Goal: Task Accomplishment & Management: Manage account settings

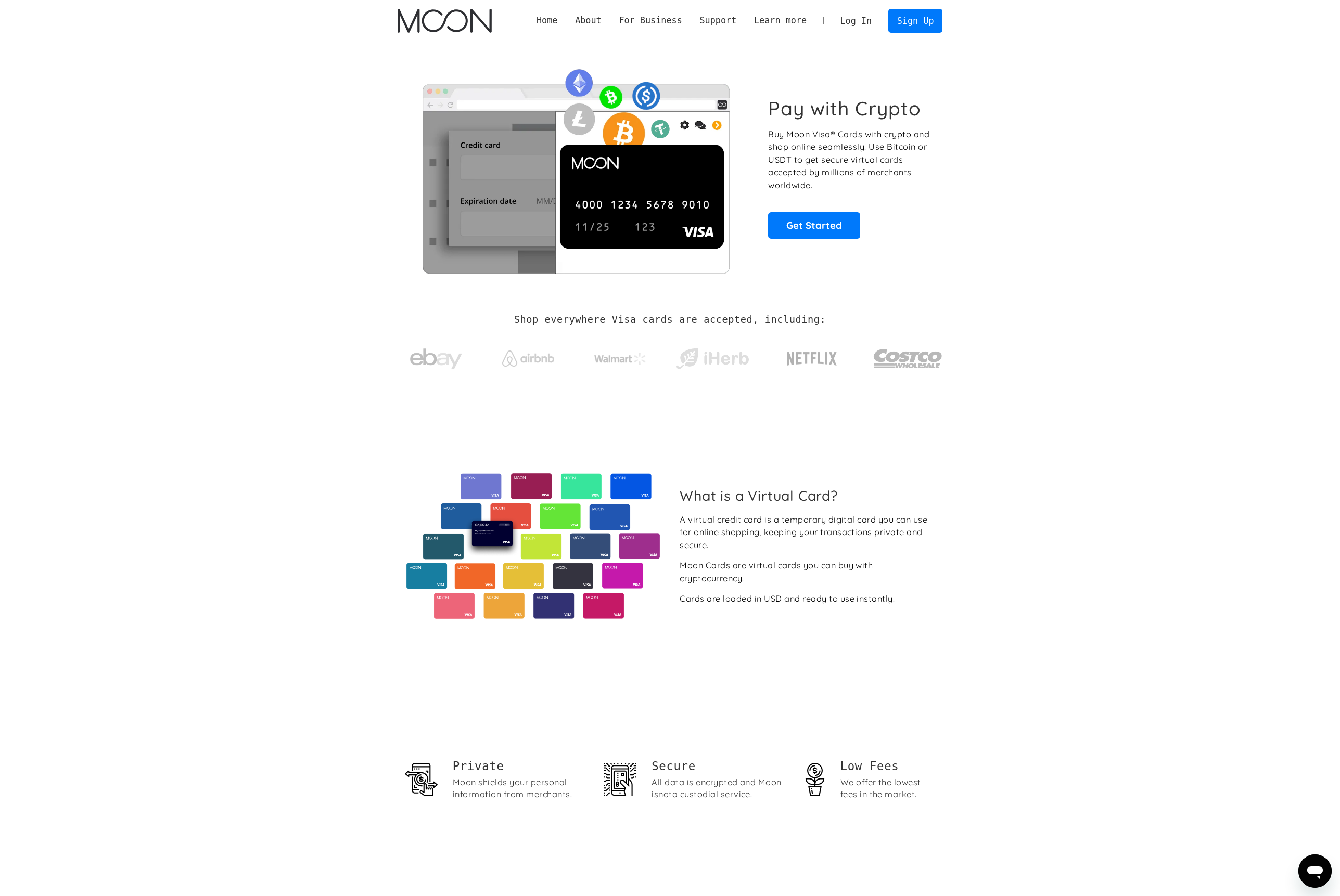
click at [856, 26] on link "Log In" at bounding box center [856, 21] width 49 height 23
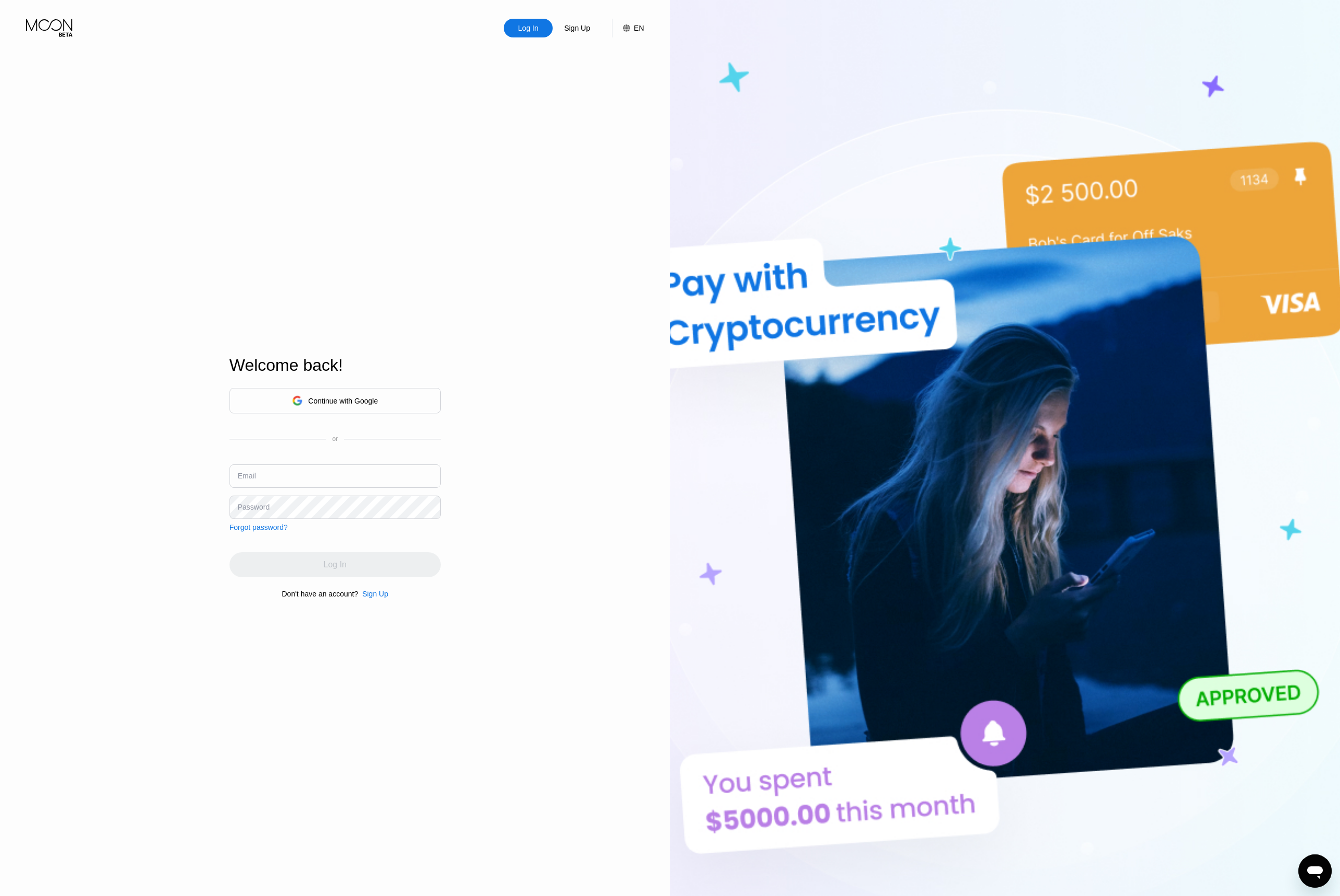
type input "[EMAIL_ADDRESS][DOMAIN_NAME]"
click at [316, 577] on div "Log In" at bounding box center [335, 565] width 211 height 25
click at [328, 568] on div "Log In" at bounding box center [335, 565] width 23 height 11
click at [346, 469] on input at bounding box center [335, 470] width 211 height 23
type input "845976"
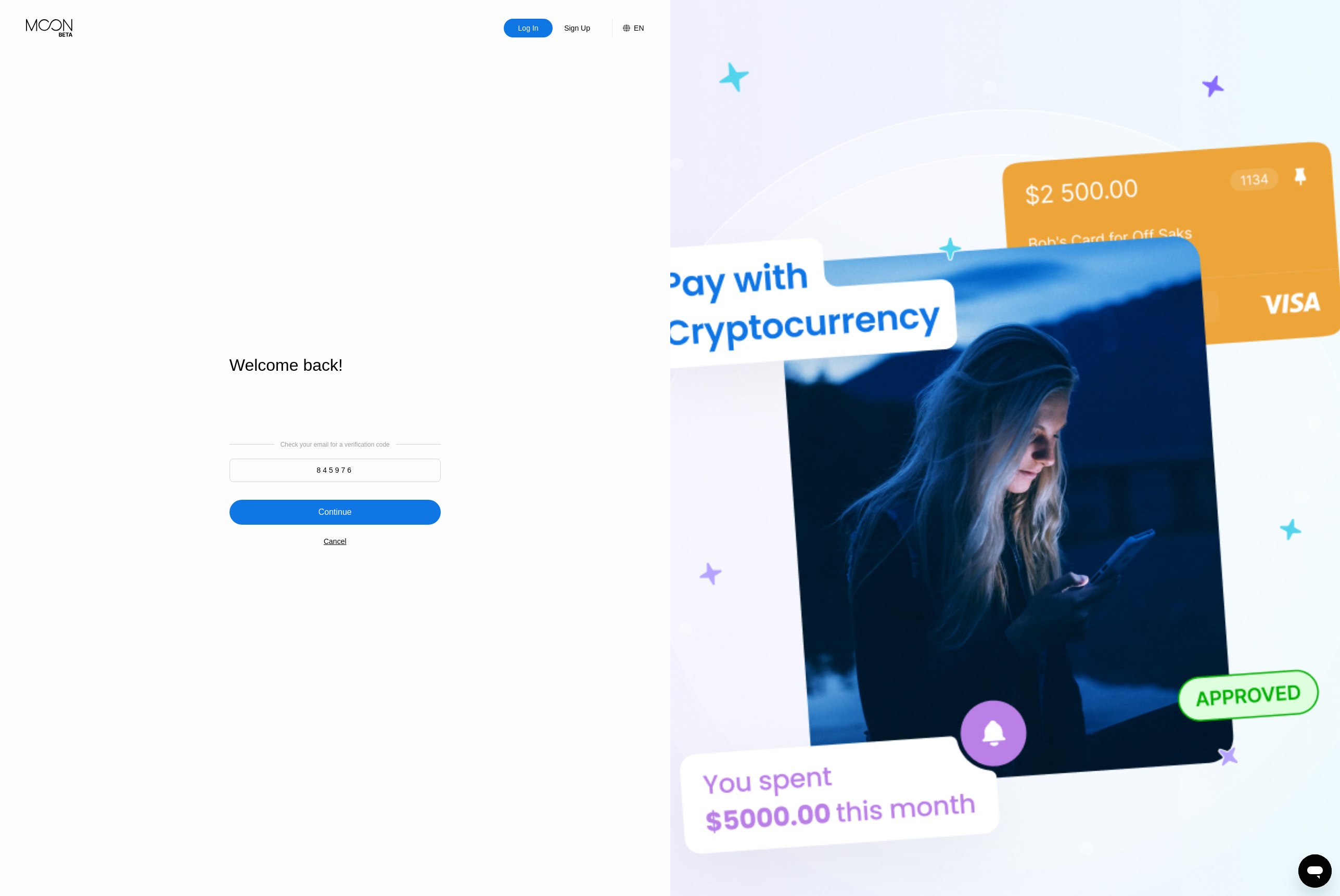
click at [334, 507] on div "Continue" at bounding box center [335, 512] width 33 height 11
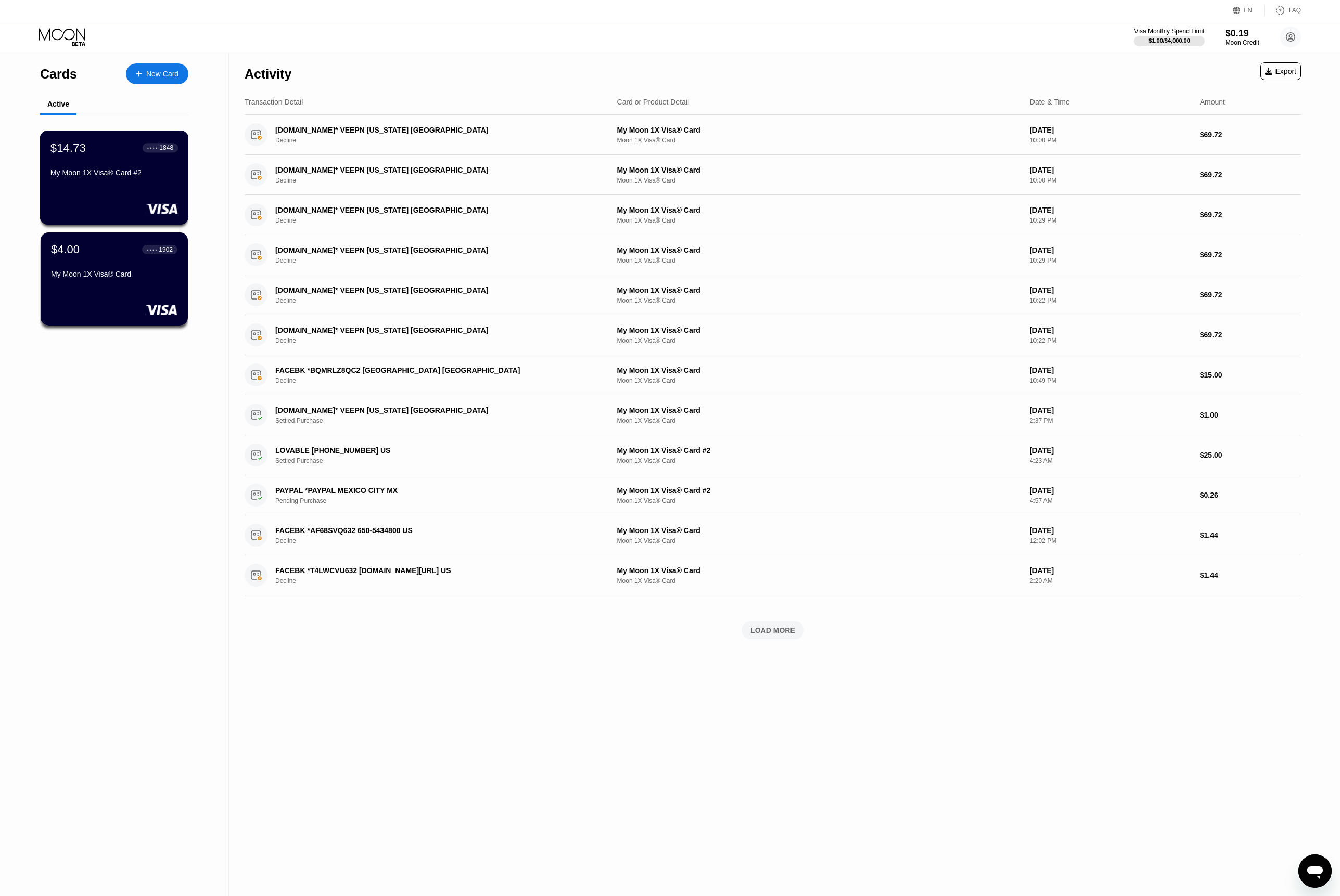
click at [107, 166] on div "$14.73 ● ● ● ● 1848 My Moon 1X Visa® Card #2" at bounding box center [114, 160] width 128 height 40
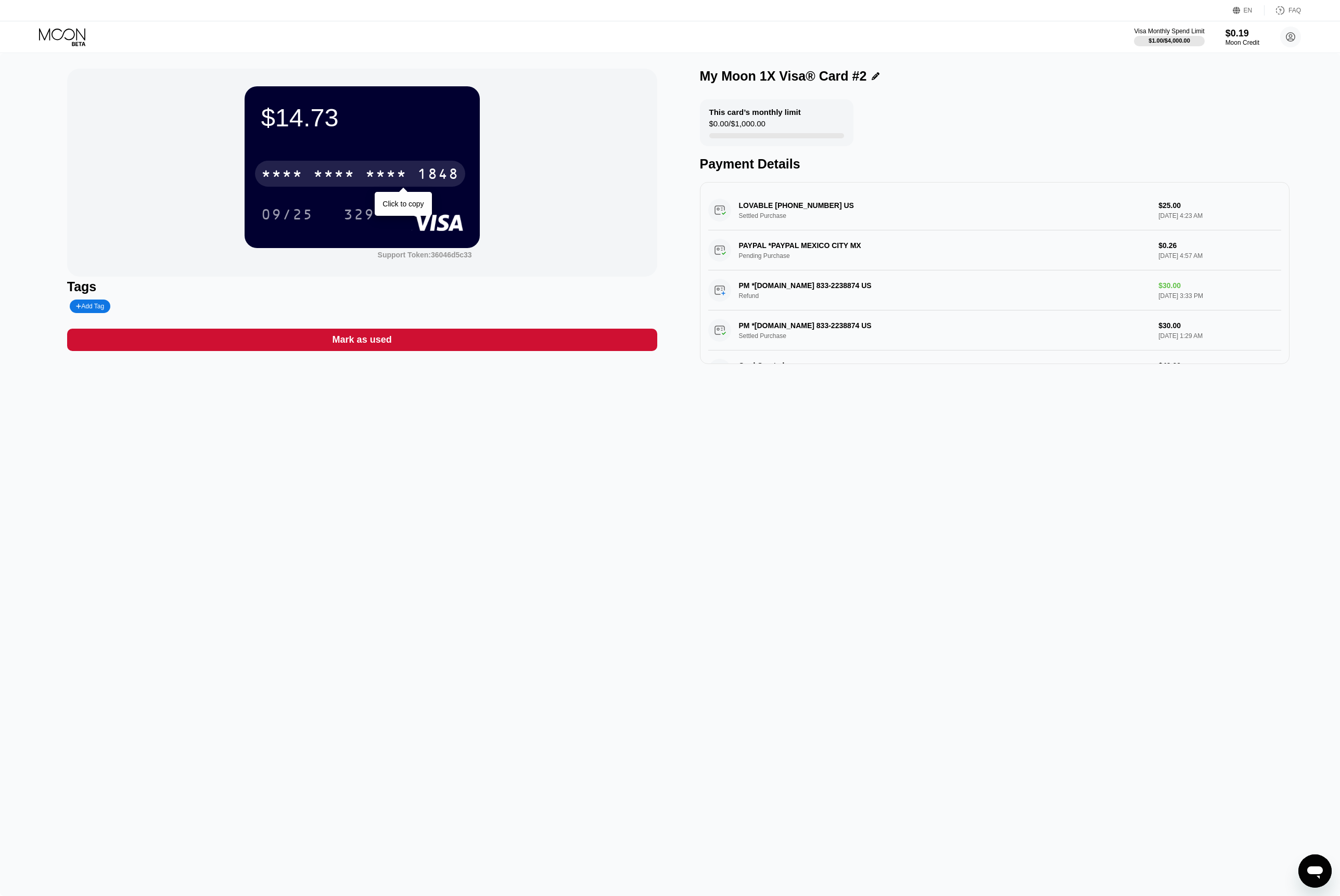
click at [315, 178] on div "* * * *" at bounding box center [334, 175] width 42 height 17
click at [315, 178] on div "6500" at bounding box center [334, 175] width 42 height 17
